Goal: Navigation & Orientation: Find specific page/section

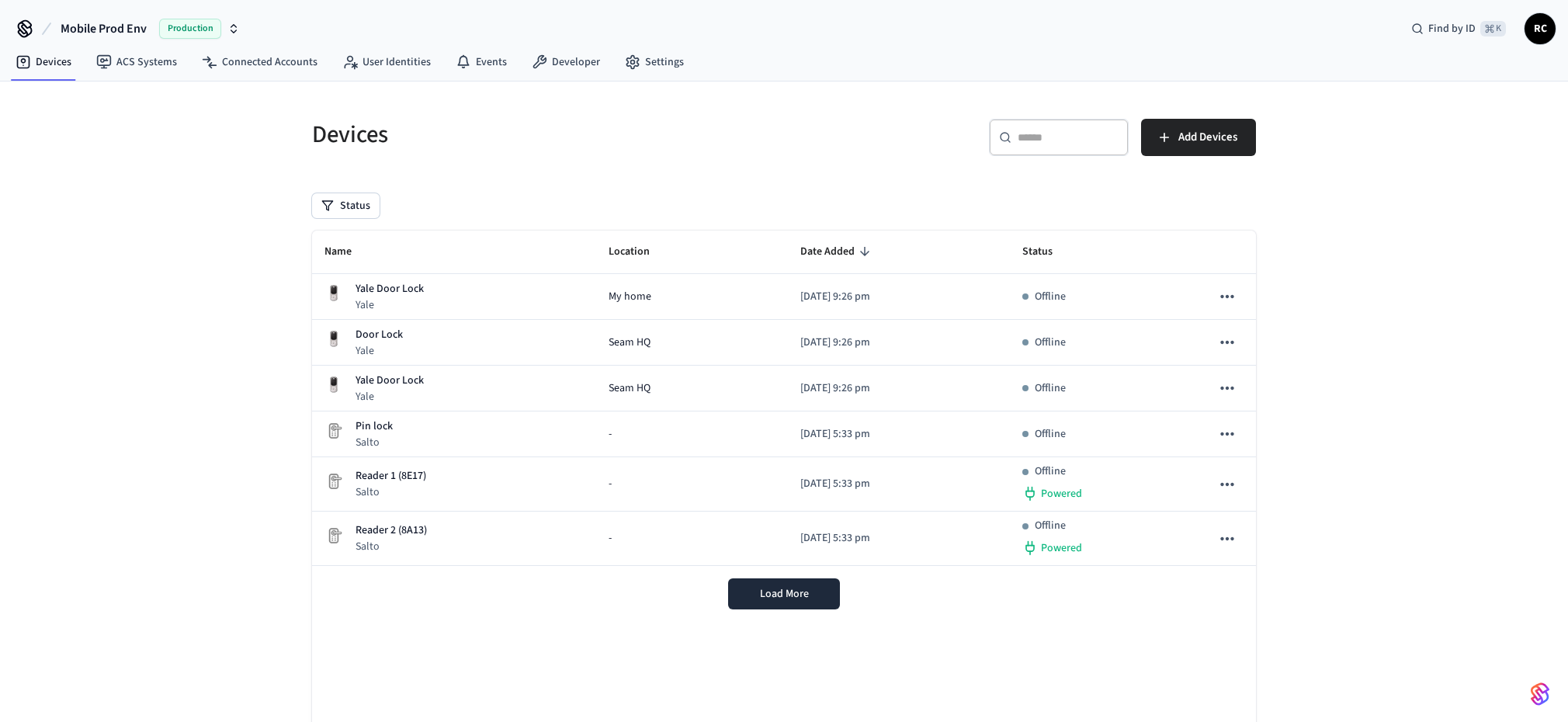
click at [115, 32] on span "Mobile Prod Env" at bounding box center [104, 28] width 87 height 19
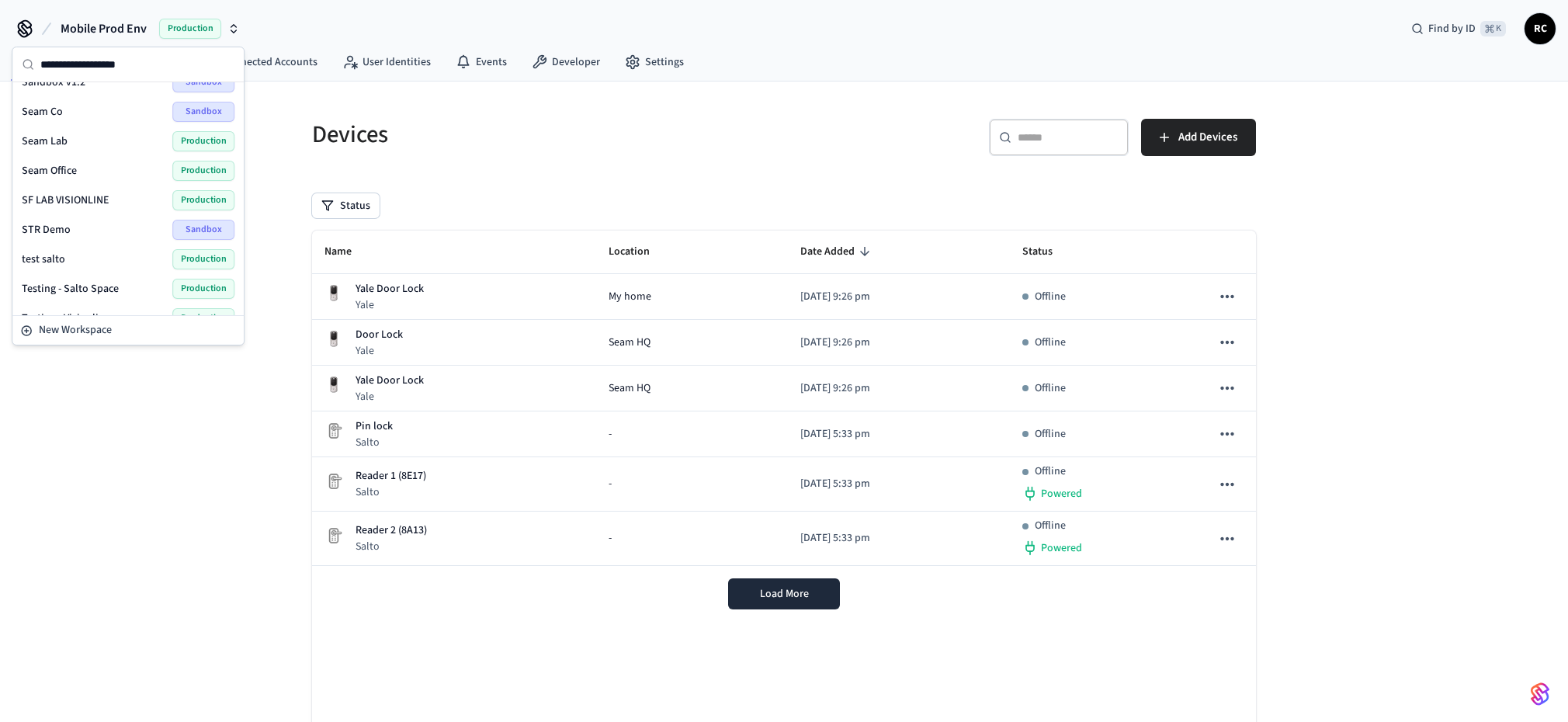
scroll to position [2194, 0]
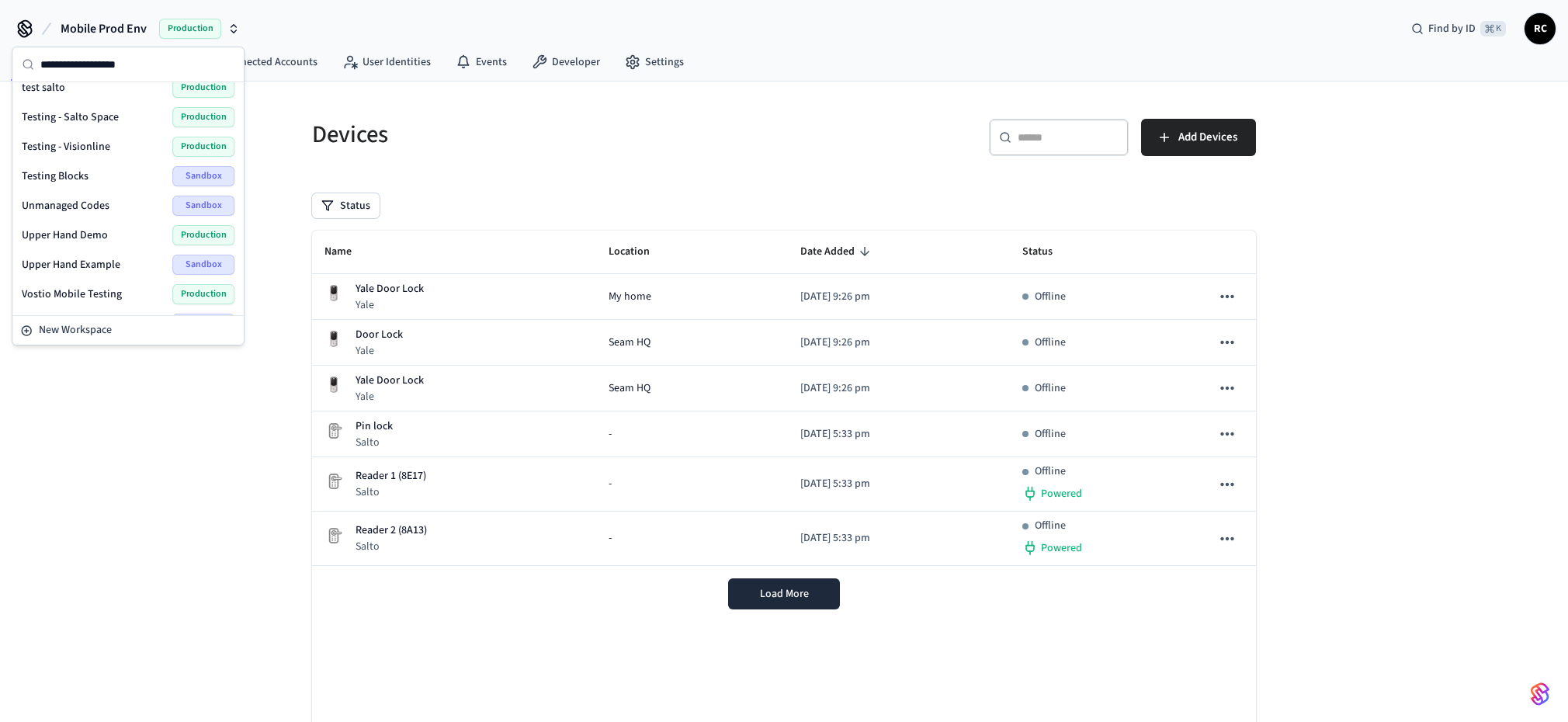
click at [83, 316] on span "Wodify Example" at bounding box center [59, 324] width 75 height 16
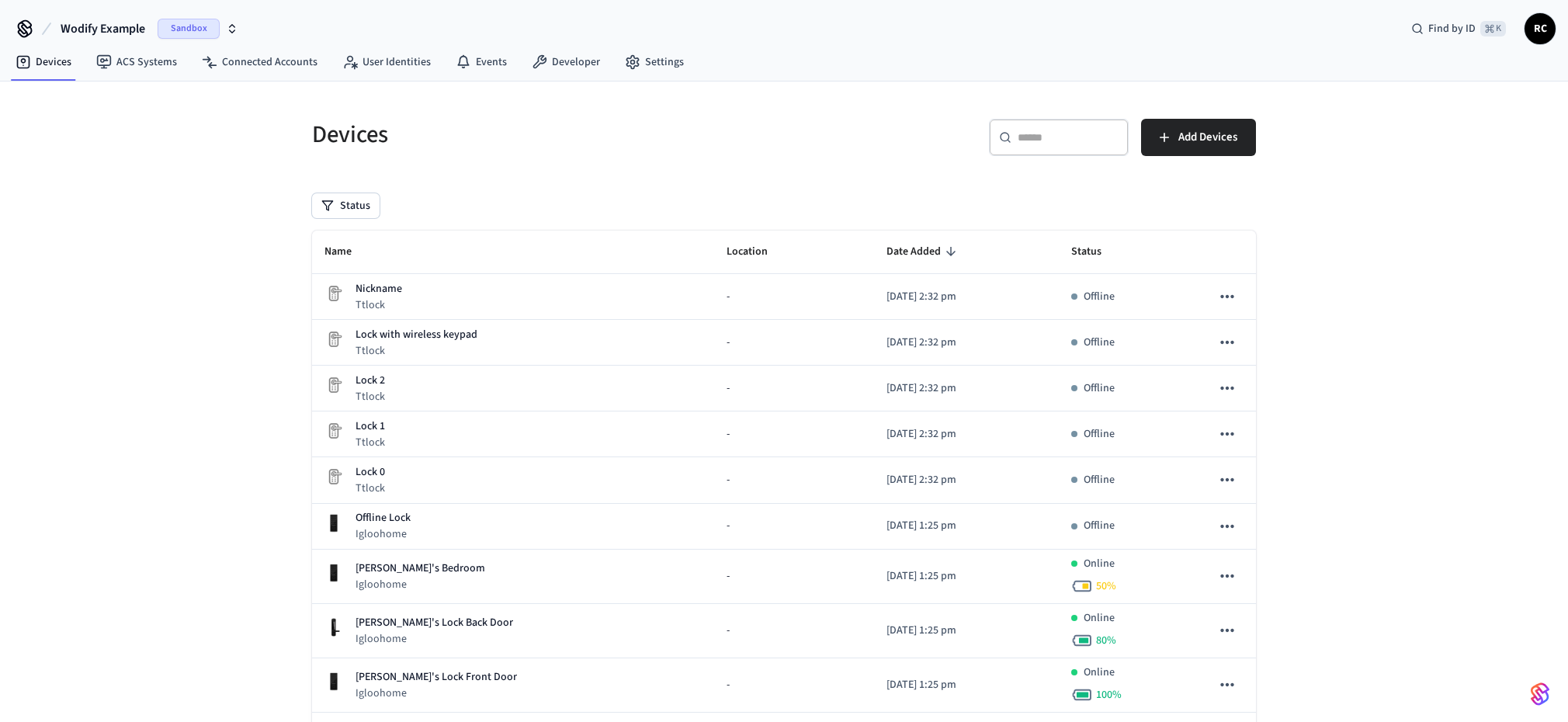
click at [157, 254] on div "Devices ​ ​ Add Devices Status Name Location Date Added Status Nickname Ttlock …" at bounding box center [784, 495] width 1568 height 828
click at [162, 250] on div "Devices ​ ​ Add Devices Status Name Location Date Added Status Nickname Ttlock …" at bounding box center [784, 495] width 1568 height 828
click at [164, 245] on div "Devices ​ ​ Add Devices Status Name Location Date Added Status Nickname Ttlock …" at bounding box center [784, 495] width 1568 height 828
click at [554, 74] on link "Developer" at bounding box center [565, 63] width 93 height 28
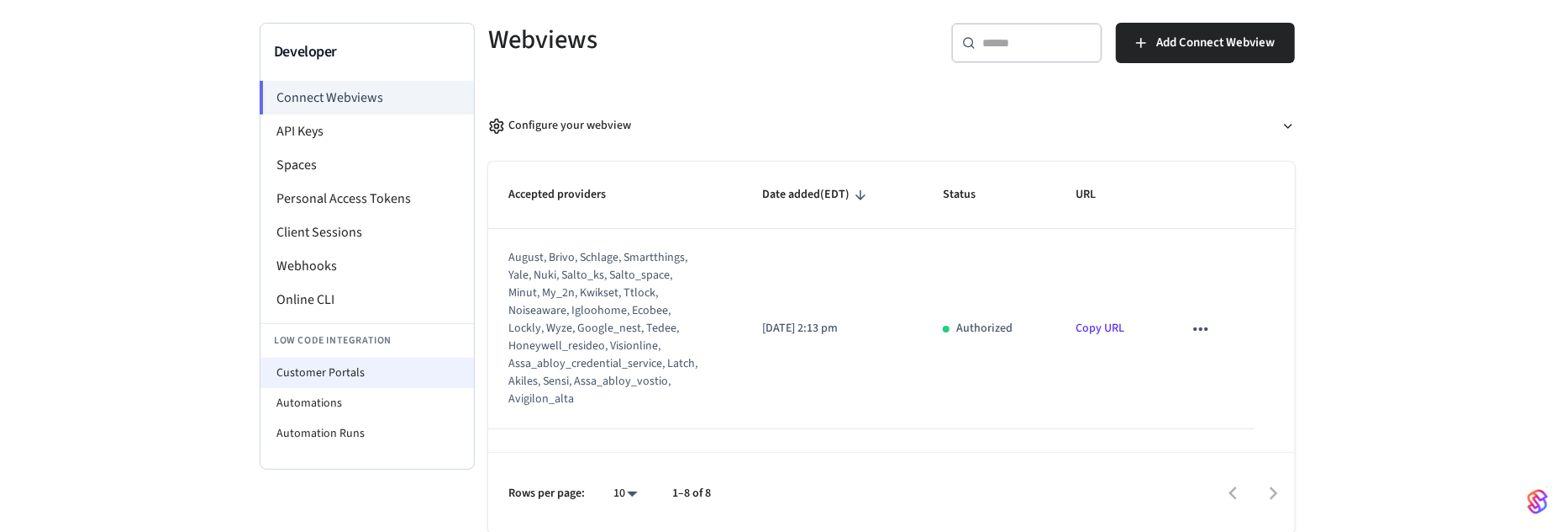
scroll to position [104, 0]
